Goal: Information Seeking & Learning: Check status

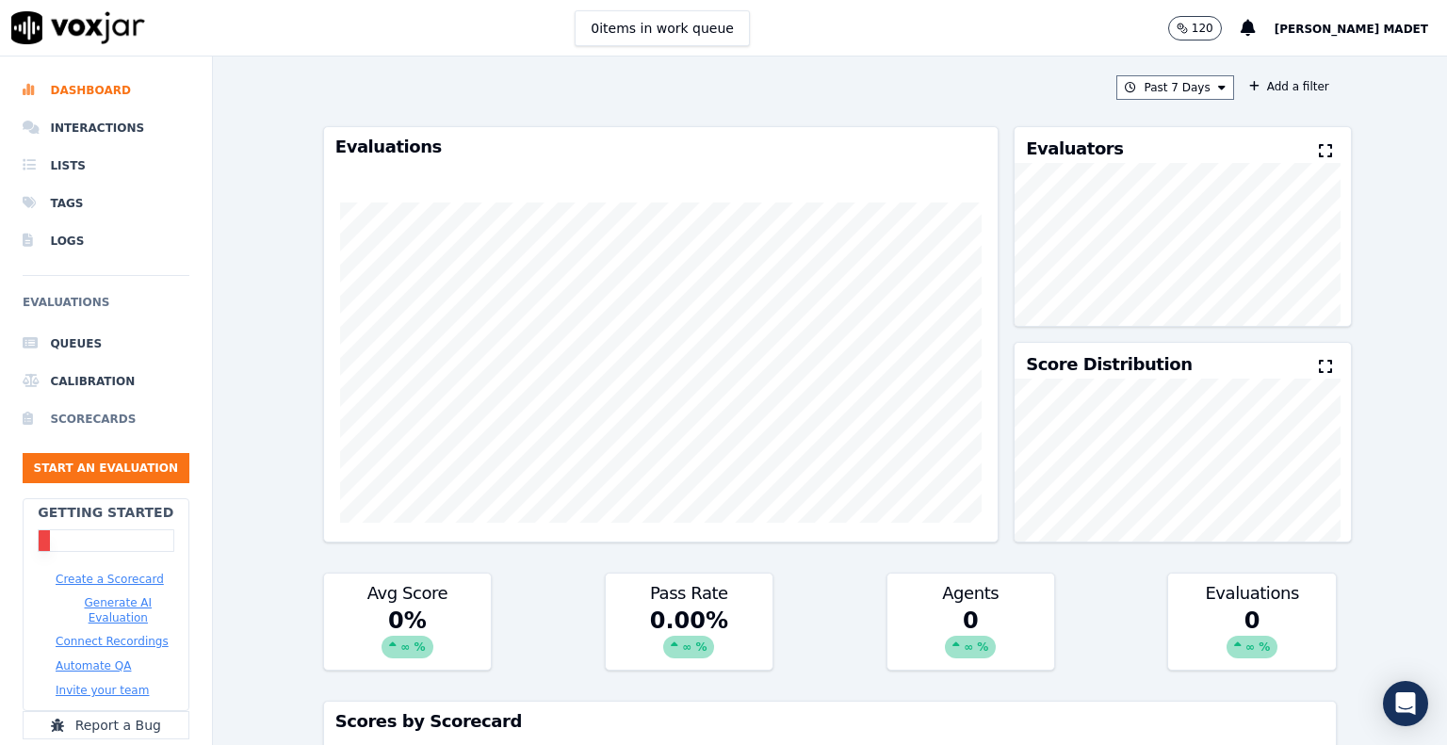
click at [75, 421] on li "Scorecards" at bounding box center [106, 419] width 167 height 38
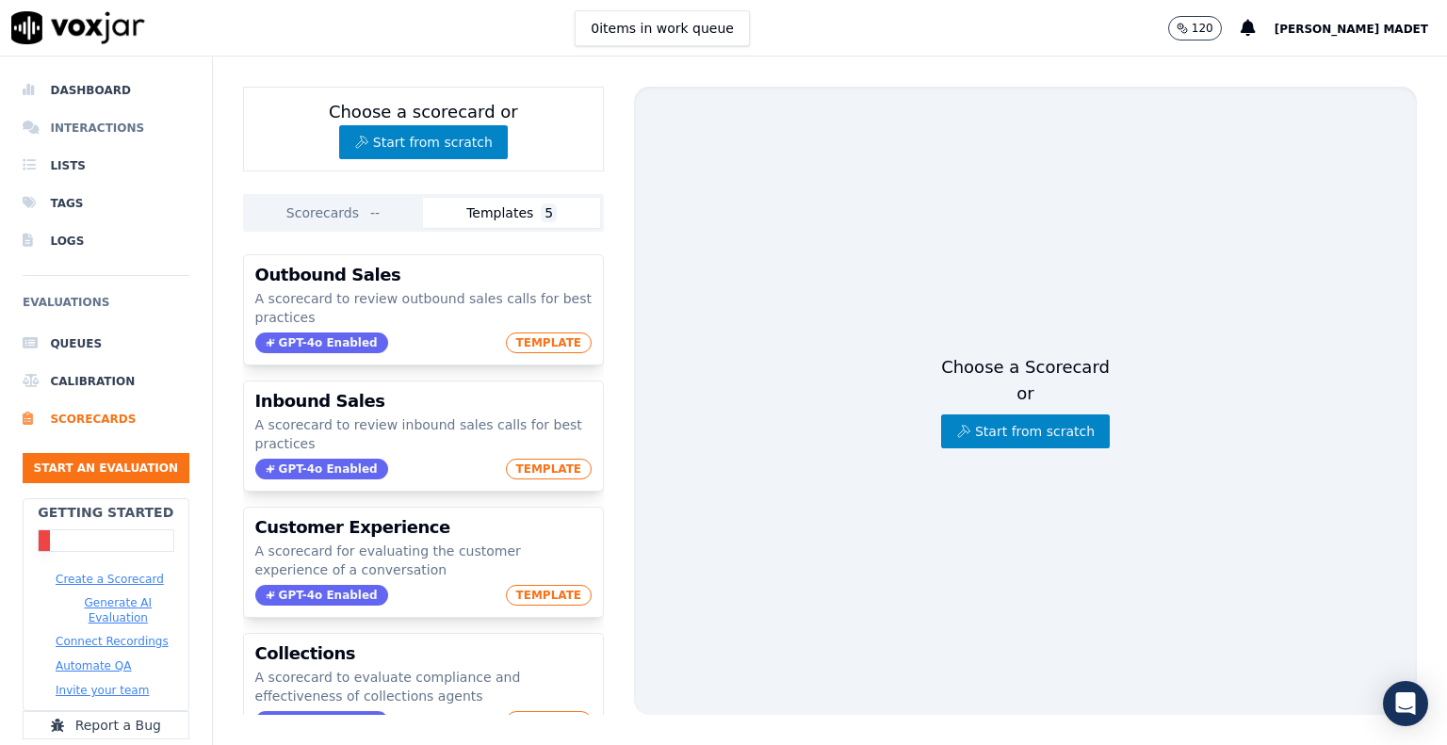
click at [83, 127] on li "Interactions" at bounding box center [106, 128] width 167 height 38
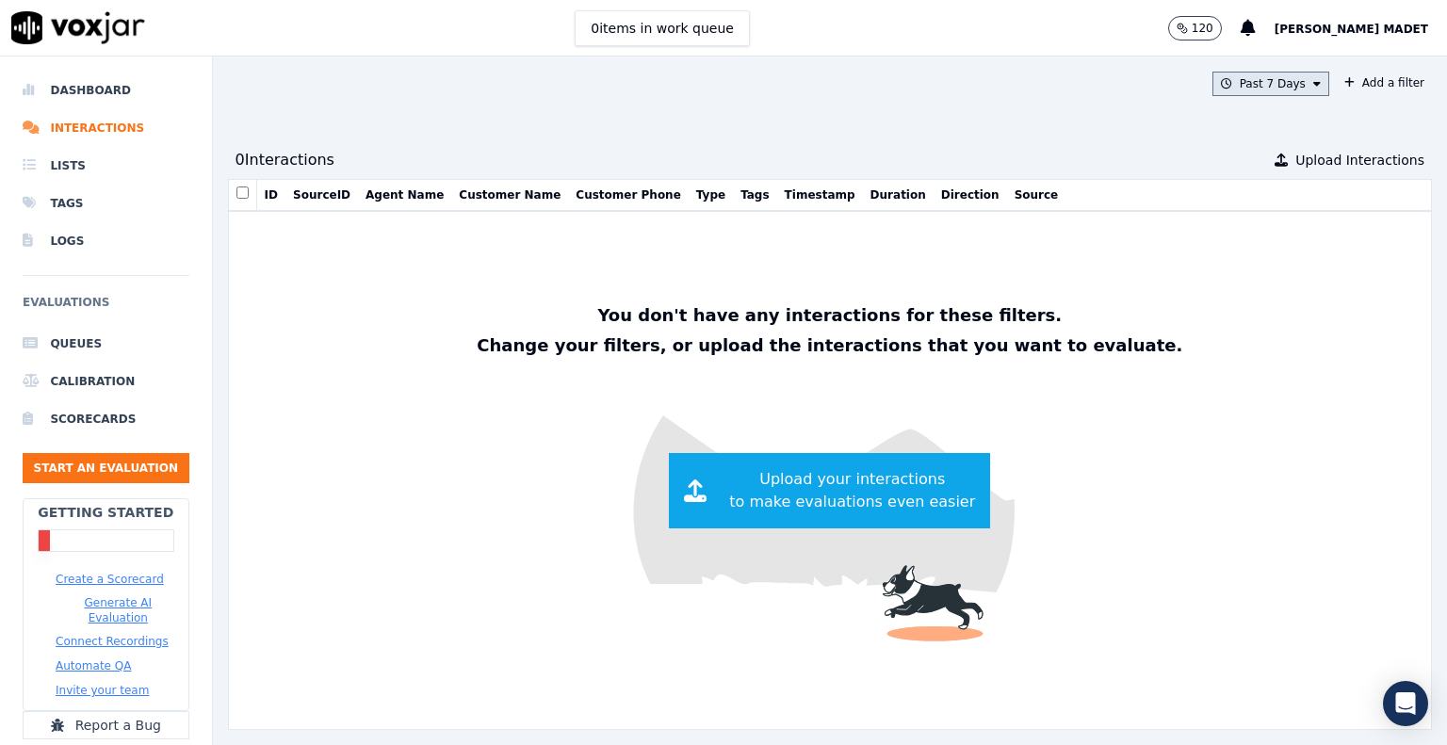
click at [1255, 81] on button "Past 7 Days" at bounding box center [1270, 84] width 117 height 24
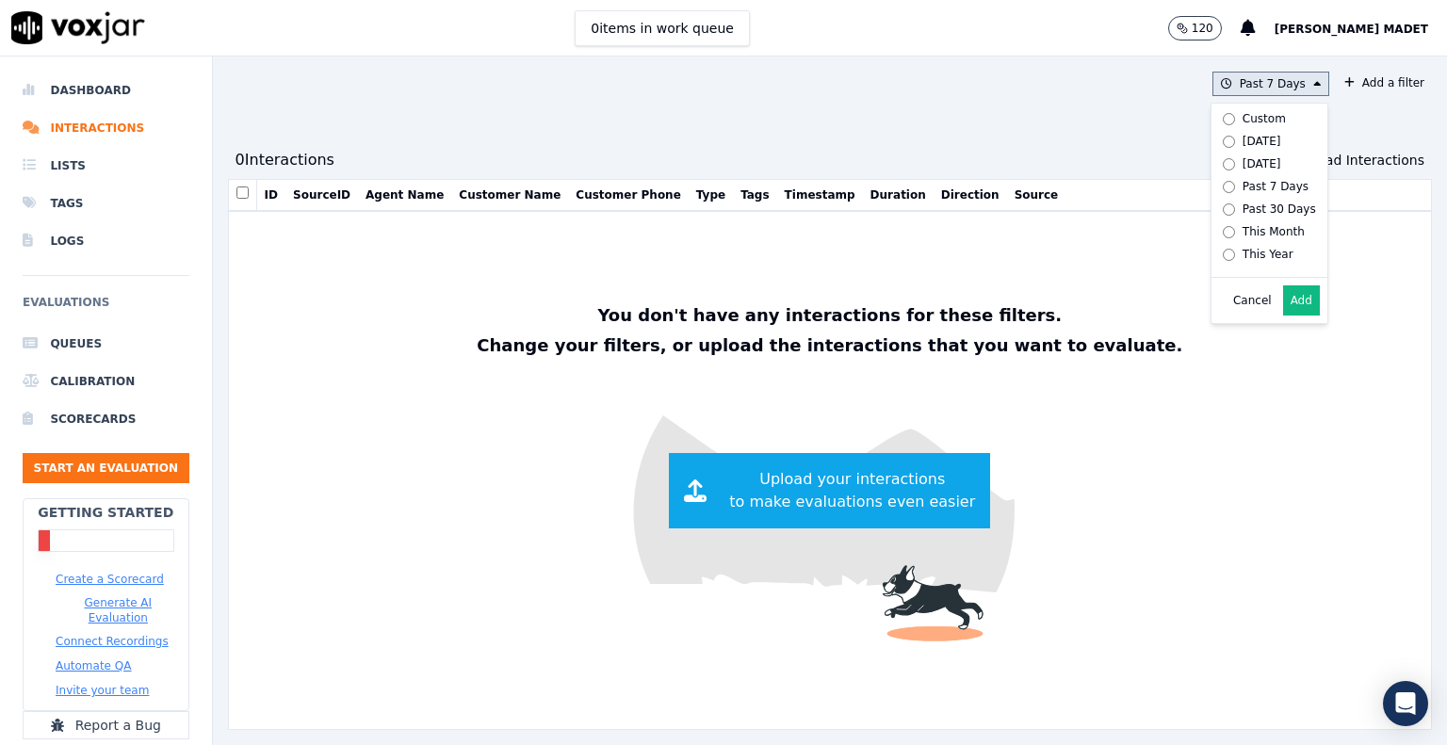
click at [1242, 120] on div "Custom" at bounding box center [1263, 118] width 43 height 15
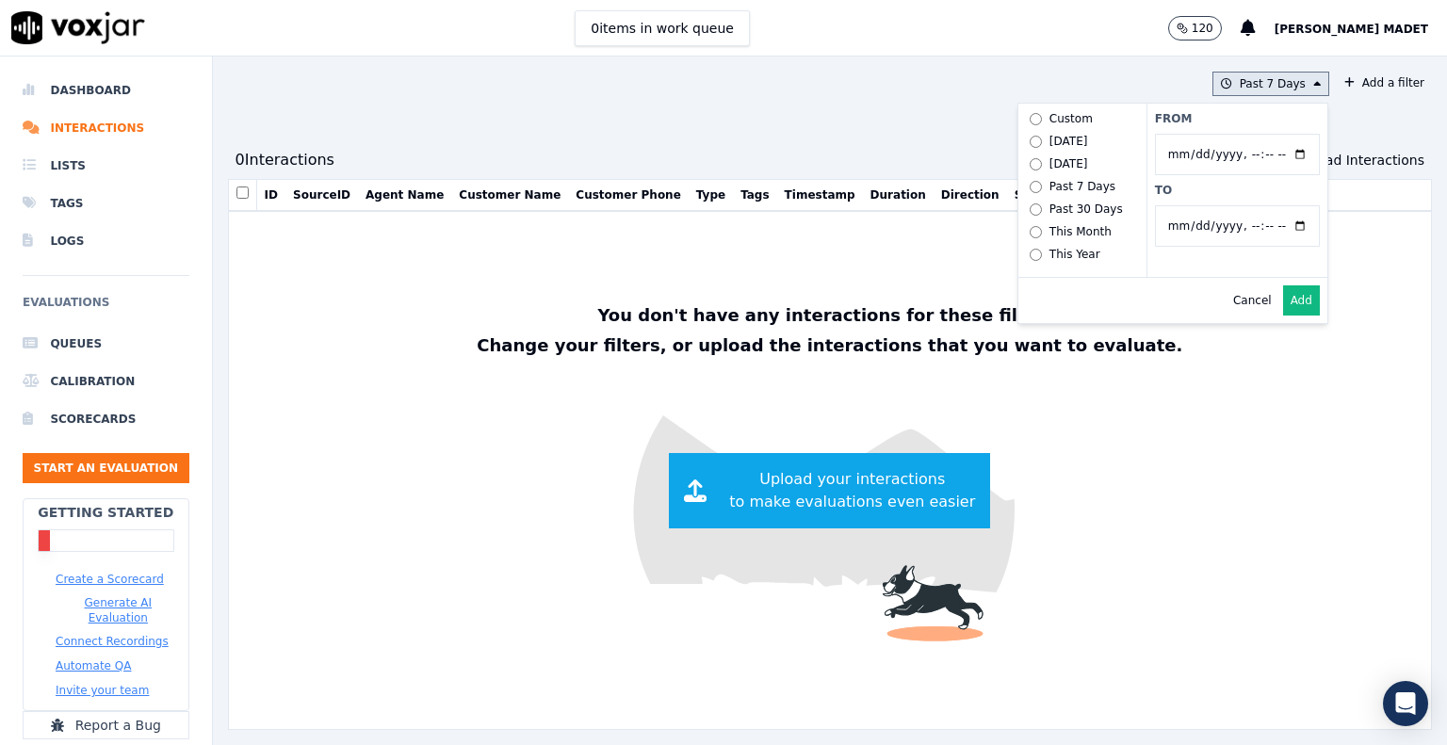
click at [1256, 157] on input "From" at bounding box center [1237, 154] width 165 height 41
type input "[DATE]T00:00"
click at [1155, 229] on input "To" at bounding box center [1237, 225] width 165 height 41
click at [1257, 222] on input "To" at bounding box center [1237, 225] width 165 height 41
type input "[DATE]T23:59"
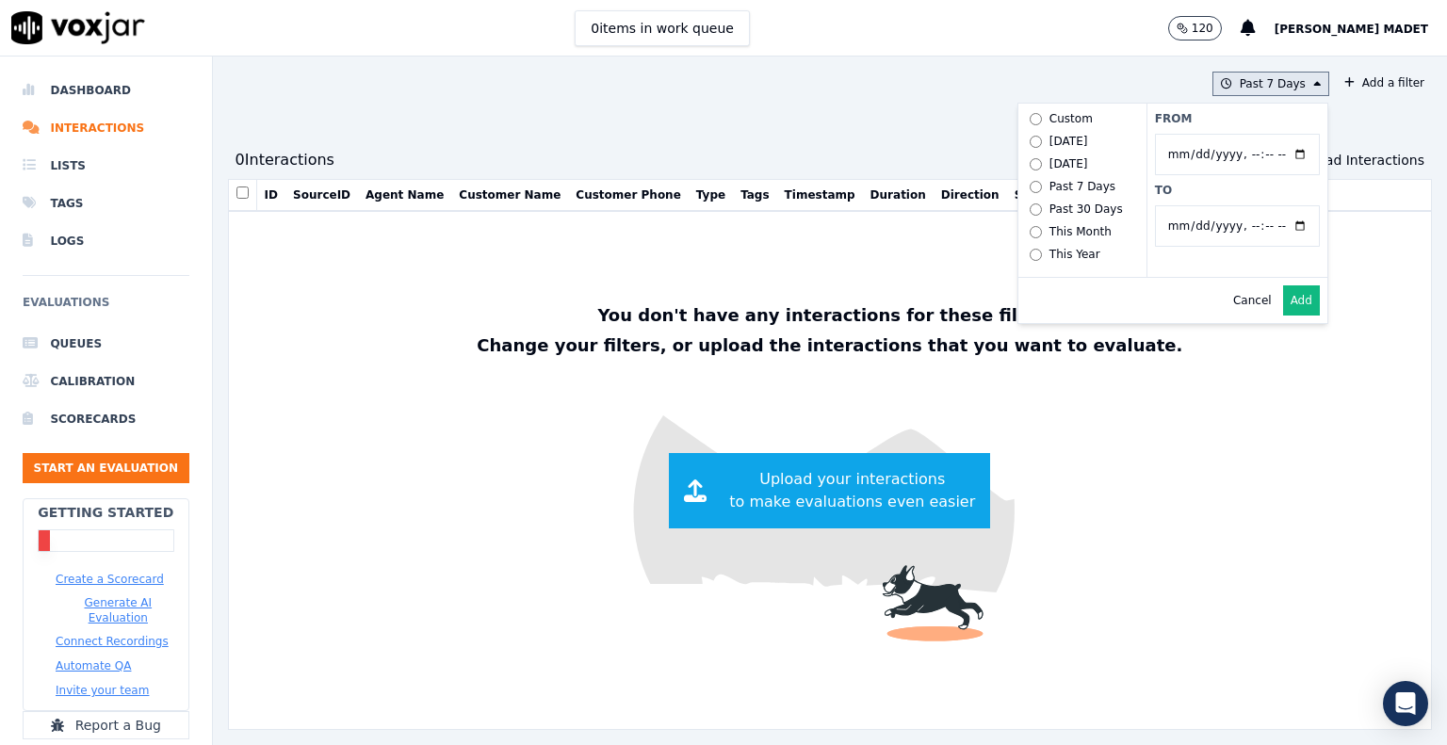
click at [1224, 197] on div "From To" at bounding box center [1236, 190] width 181 height 173
click at [1283, 314] on button "Add" at bounding box center [1301, 300] width 37 height 30
